Goal: Task Accomplishment & Management: Complete application form

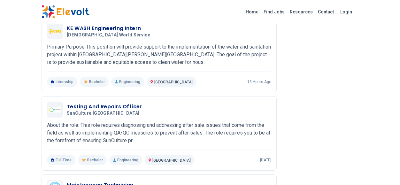
scroll to position [532, 0]
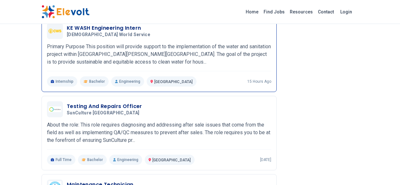
click at [215, 62] on p "Primary Purpose This position will provide support to the implementation of the…" at bounding box center [159, 54] width 224 height 23
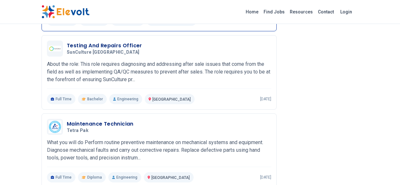
scroll to position [592, 0]
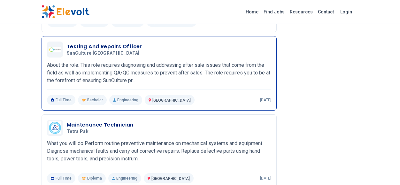
click at [161, 58] on div "Testing And Repairs Officer SunCulture Kenya 09/18/2025 10/18/2025 Nairobi KE A…" at bounding box center [159, 73] width 224 height 64
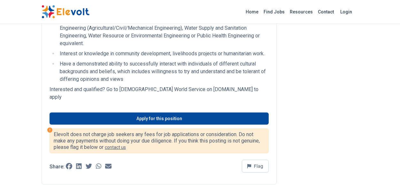
scroll to position [343, 0]
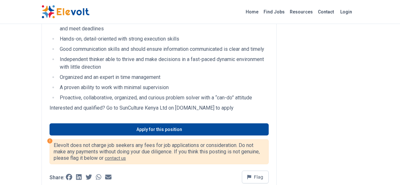
scroll to position [504, 0]
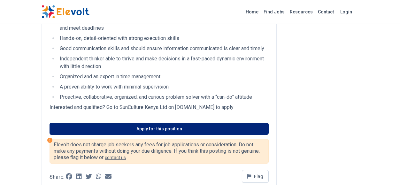
click at [197, 135] on link "Apply for this position" at bounding box center [158, 129] width 219 height 12
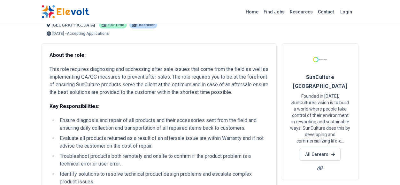
scroll to position [0, 0]
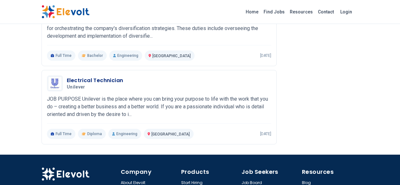
scroll to position [886, 0]
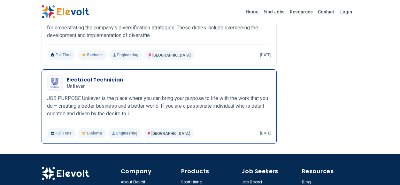
click at [78, 91] on div "Electrical Technician Unilever [DATE] [DATE] [GEOGRAPHIC_DATA] KE JOB PURPOSE U…" at bounding box center [159, 107] width 224 height 64
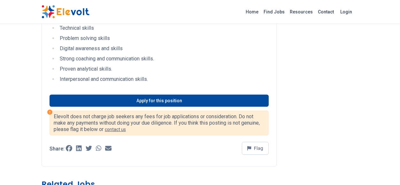
scroll to position [522, 0]
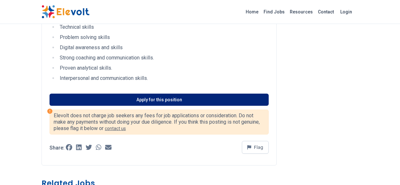
click at [65, 106] on link "Apply for this position" at bounding box center [158, 100] width 219 height 12
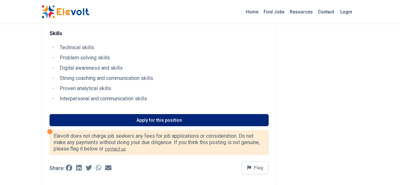
scroll to position [503, 0]
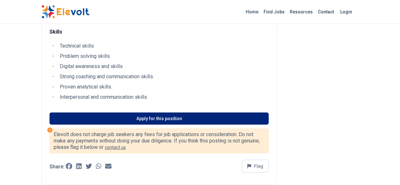
click at [65, 124] on link "Apply for this position" at bounding box center [158, 118] width 219 height 12
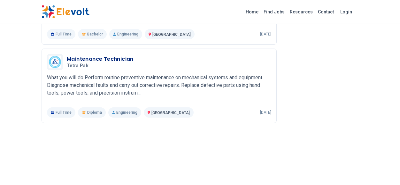
scroll to position [819, 0]
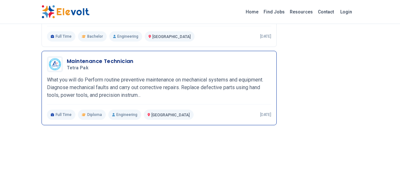
click at [183, 91] on p "What you will do Perform routine preventive maintenance on mechanical systems a…" at bounding box center [159, 87] width 224 height 23
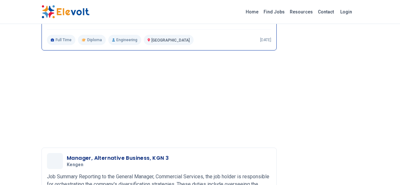
scroll to position [894, 0]
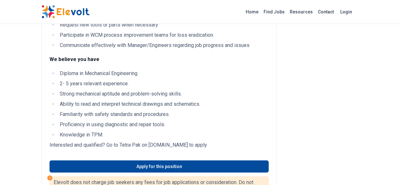
scroll to position [229, 0]
